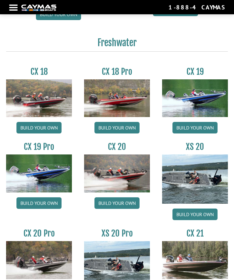
scroll to position [407, 0]
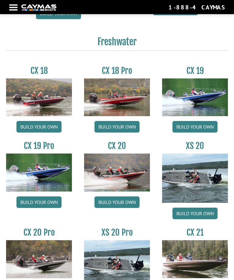
click at [211, 99] on img at bounding box center [195, 98] width 66 height 38
click at [216, 101] on img at bounding box center [195, 98] width 66 height 38
click at [204, 130] on link "Build your own" at bounding box center [194, 127] width 45 height 12
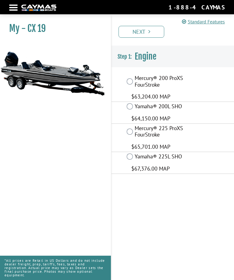
click at [169, 160] on label "Yamaha® 225L SHO" at bounding box center [164, 157] width 59 height 8
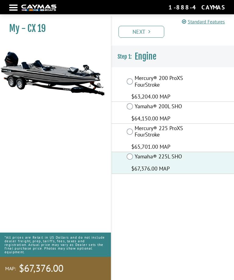
click at [183, 131] on label "Mercury® 225 ProXS FourStroke" at bounding box center [164, 132] width 59 height 15
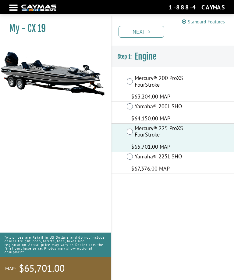
scroll to position [19, 0]
click at [155, 37] on link "Next" at bounding box center [141, 32] width 46 height 12
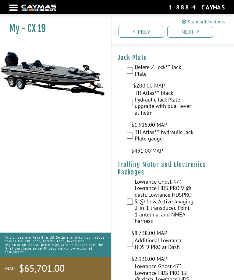
click at [135, 103] on label "TH Atlas™ black hydraulic Jack Plate upgrade with dual lever at helm" at bounding box center [164, 104] width 59 height 28
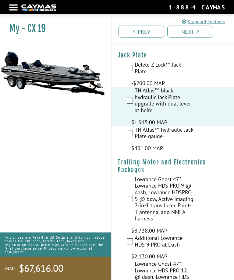
scroll to position [23, 0]
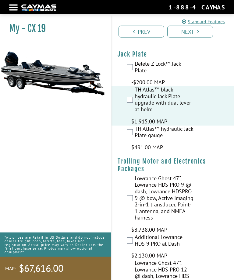
click at [135, 102] on label "TH Atlas™ black hydraulic Jack Plate upgrade with dual lever at helm" at bounding box center [164, 101] width 59 height 28
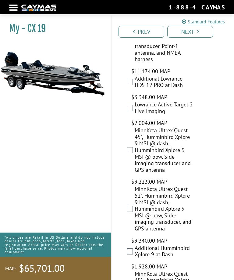
scroll to position [269, 0]
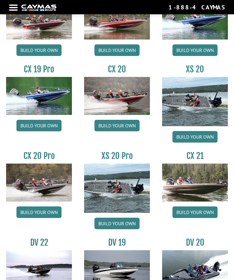
scroll to position [479, 0]
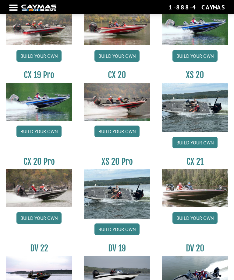
click at [36, 85] on div "CX 19 Pro Build your own" at bounding box center [39, 111] width 78 height 82
click at [36, 133] on link "Build your own" at bounding box center [38, 132] width 45 height 12
